Goal: Information Seeking & Learning: Learn about a topic

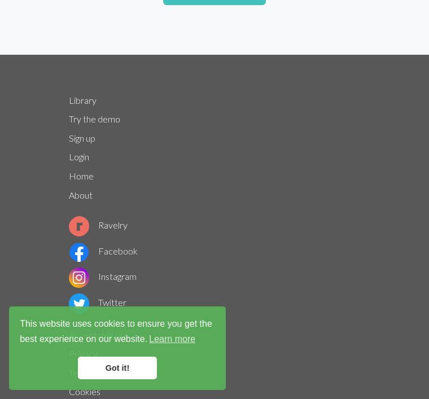
scroll to position [1126, 0]
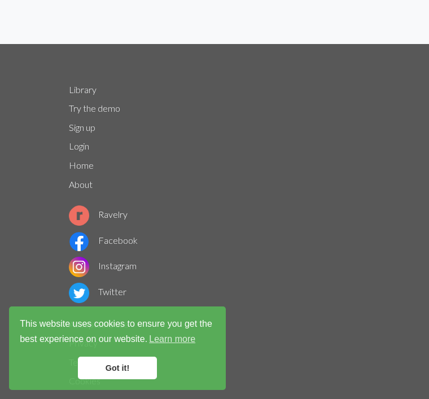
click at [392, 238] on footer "Library Try the demo Sign up Login Home About Ravelry Facebook Instagram Twitte…" at bounding box center [214, 246] width 429 height 405
click at [124, 379] on link "Got it!" at bounding box center [117, 368] width 79 height 23
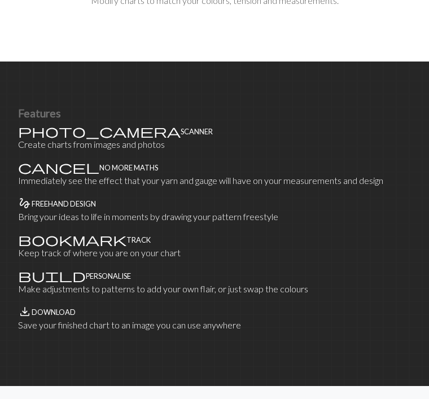
scroll to position [650, 0]
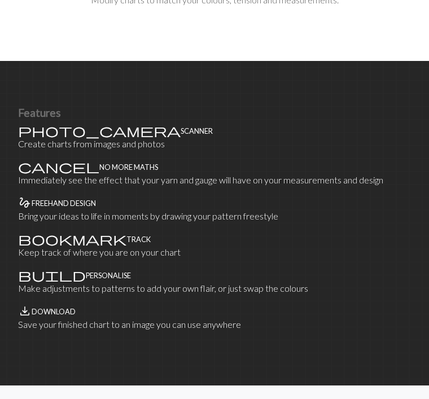
click at [54, 138] on p "Create charts from images and photos" at bounding box center [214, 145] width 393 height 14
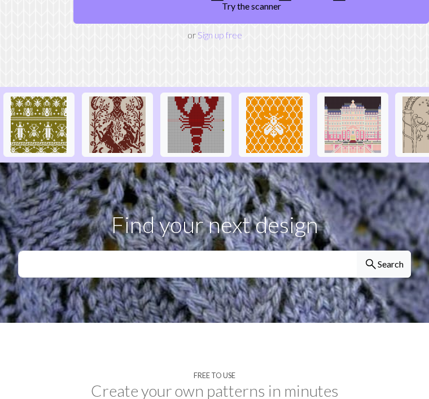
scroll to position [202, 0]
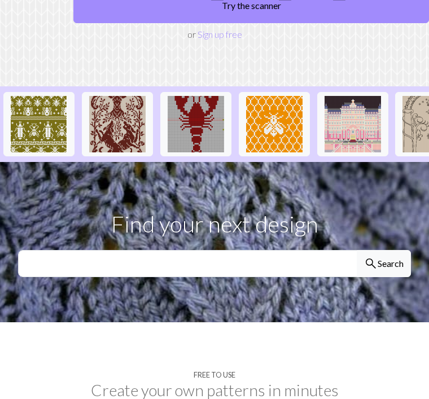
click at [388, 251] on button "search Search" at bounding box center [384, 264] width 54 height 27
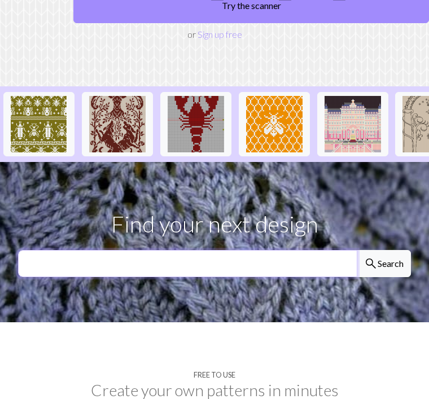
click at [67, 251] on input "text" at bounding box center [187, 264] width 339 height 27
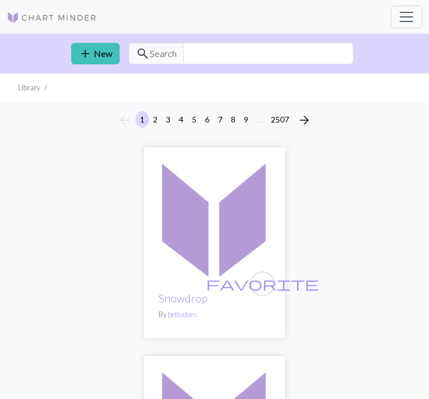
click at [160, 55] on span "Search" at bounding box center [163, 54] width 27 height 14
click at [207, 54] on input "text" at bounding box center [269, 53] width 170 height 21
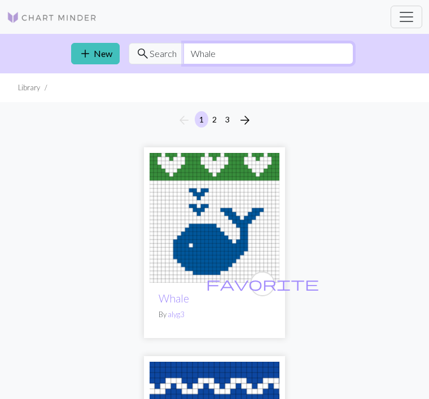
type input "Whale"
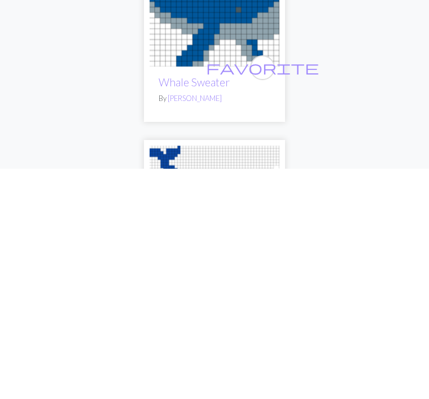
scroll to position [1760, 0]
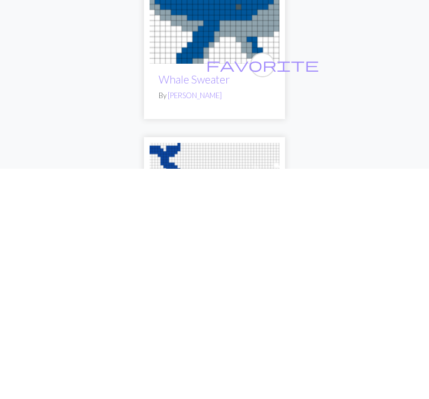
click at [235, 164] on img at bounding box center [215, 229] width 130 height 130
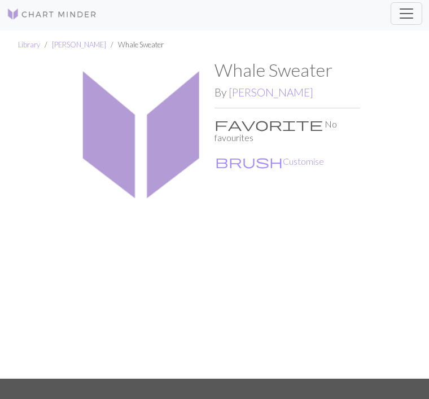
click at [256, 155] on button "brush Customise" at bounding box center [270, 162] width 110 height 15
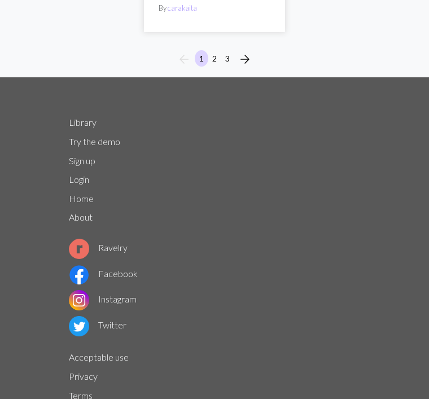
scroll to position [10918, 0]
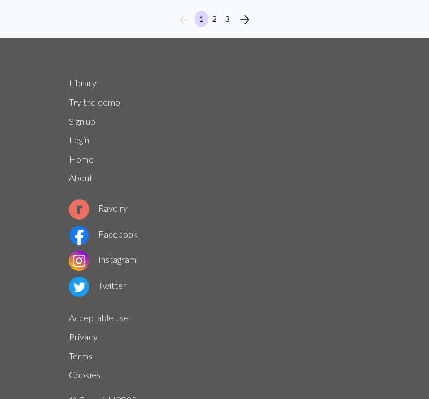
click at [81, 97] on link "Try the demo" at bounding box center [94, 102] width 51 height 11
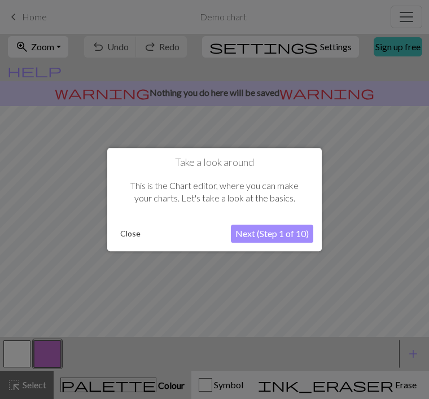
click at [293, 235] on button "Next (Step 1 of 10)" at bounding box center [272, 234] width 82 height 18
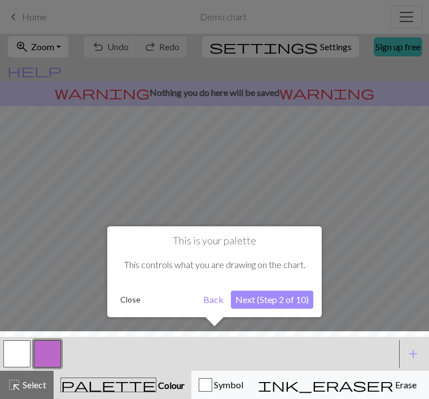
click at [295, 304] on button "Next (Step 2 of 10)" at bounding box center [272, 300] width 82 height 18
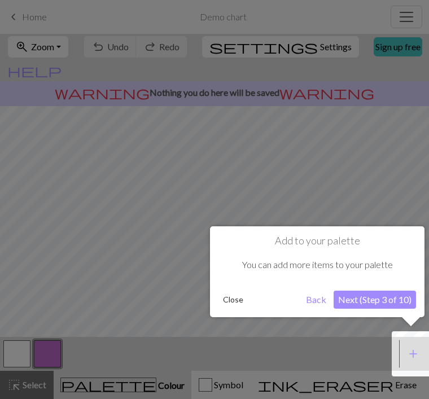
click at [238, 303] on button "Close" at bounding box center [233, 299] width 29 height 17
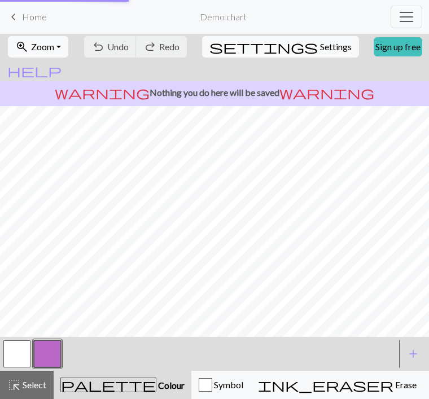
click at [150, 81] on div "warning Nothing you do here will be saved warning" at bounding box center [214, 93] width 429 height 25
